Goal: Task Accomplishment & Management: Complete application form

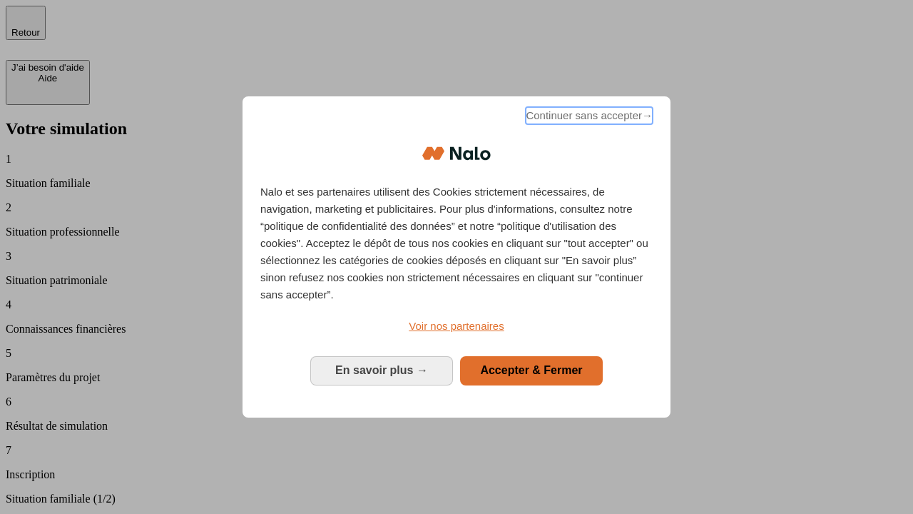
click at [588, 118] on span "Continuer sans accepter →" at bounding box center [589, 115] width 127 height 17
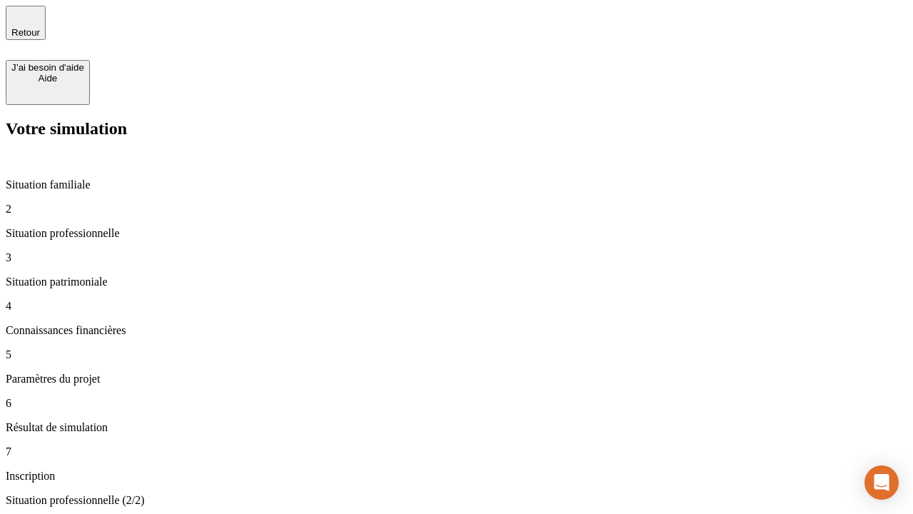
type input "30 000"
type input "0"
type input "1 000"
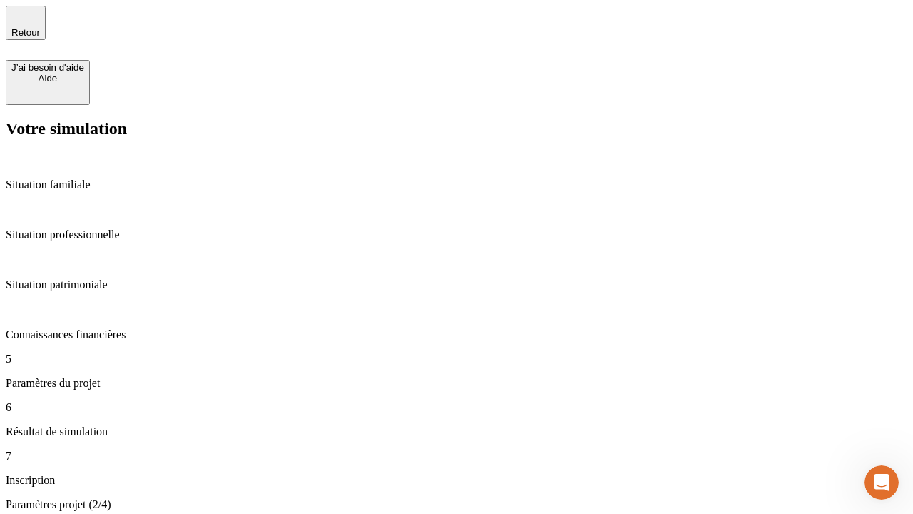
type input "40"
type input "200 000"
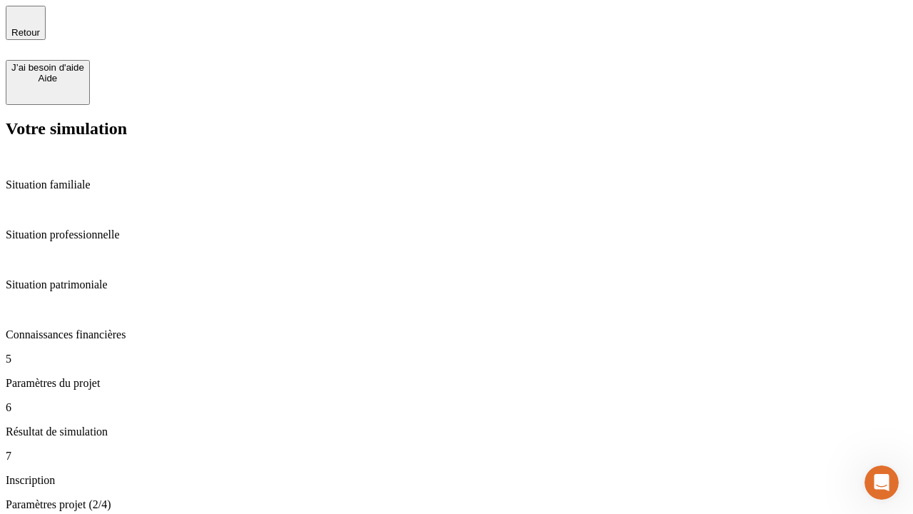
type input "640"
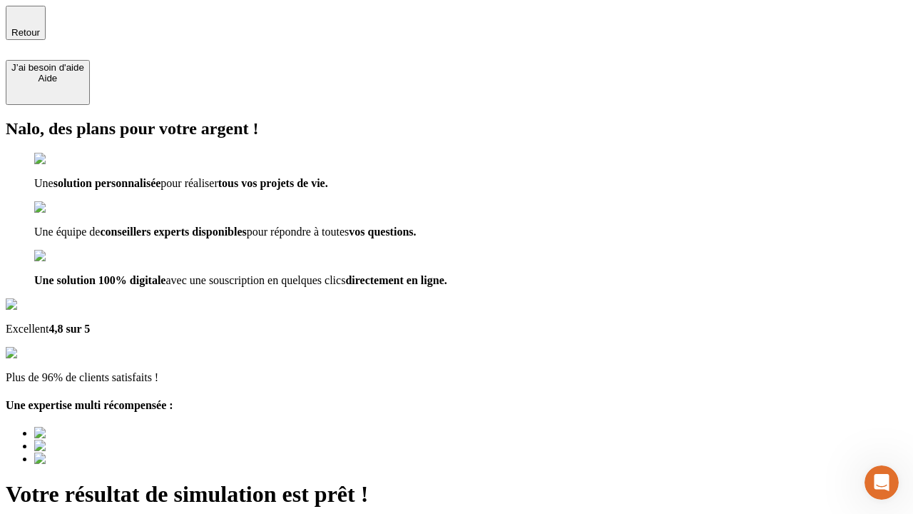
type input "[EMAIL_ADDRESS][DOMAIN_NAME]"
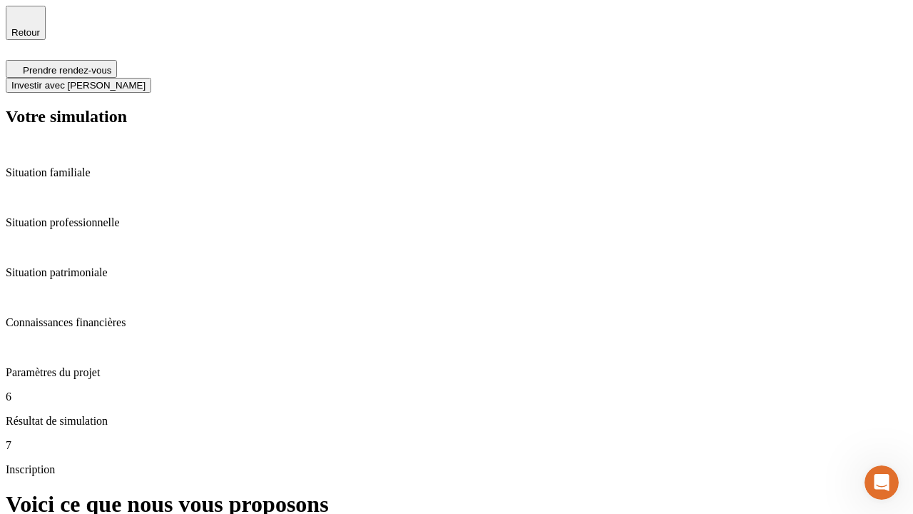
click at [146, 80] on span "Investir avec [PERSON_NAME]" at bounding box center [78, 85] width 134 height 11
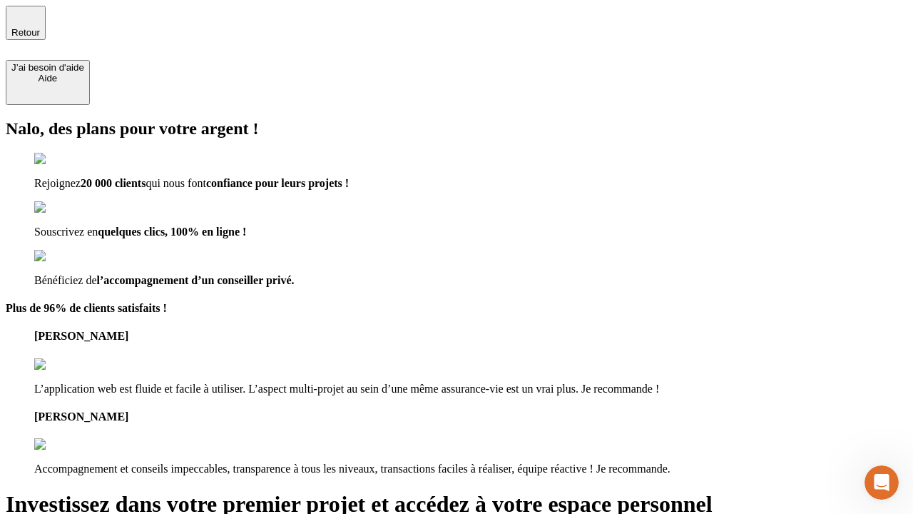
type input "[EMAIL_ADDRESS][DOMAIN_NAME]"
